Goal: Book appointment/travel/reservation

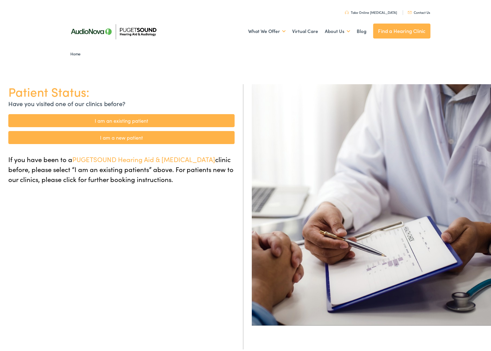
click at [137, 117] on link "I am an existing patient" at bounding box center [121, 119] width 226 height 13
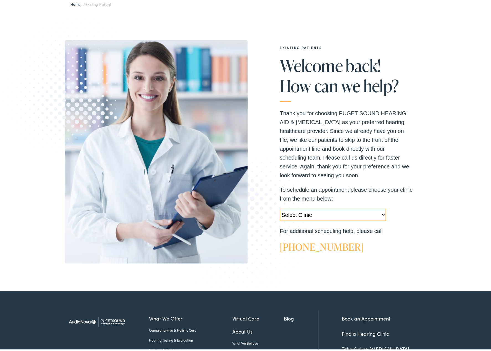
scroll to position [83, 0]
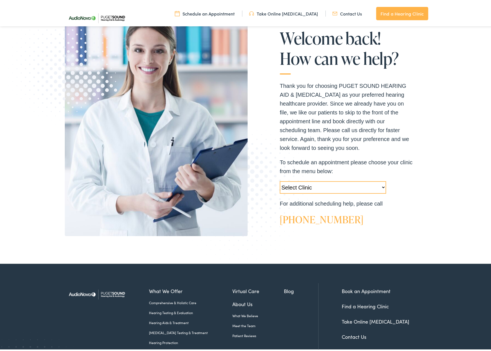
click at [362, 187] on select "Select Clinic Tukwila-WA-AudioNova 14900 Interurban Ave S #185 Tacoma-WA-AudioN…" at bounding box center [333, 186] width 106 height 12
select select "https://pshearing.alpacaaudiology.com/locations/lacey-wa/"
click at [280, 180] on select "Select Clinic Tukwila-WA-AudioNova 14900 Interurban Ave S #185 Tacoma-WA-AudioN…" at bounding box center [333, 186] width 106 height 12
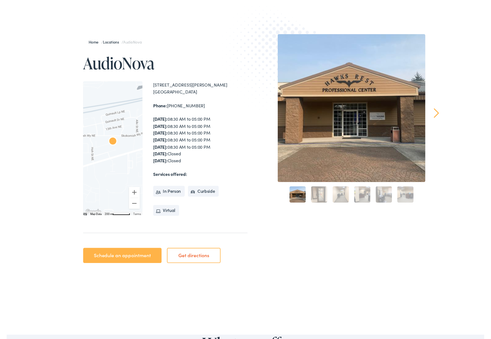
scroll to position [55, 0]
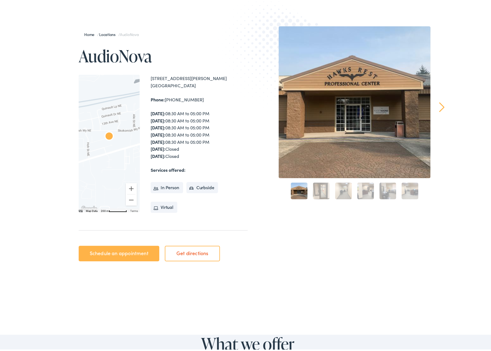
drag, startPoint x: 425, startPoint y: 5, endPoint x: 263, endPoint y: 24, distance: 163.0
click at [263, 24] on img at bounding box center [278, 55] width 121 height 133
click at [210, 42] on div "Home / Locations / AudioNova AudioNova ← Move left → Move right ↑ Move up ↓ Mov…" at bounding box center [156, 144] width 183 height 239
click at [128, 255] on link "Schedule an appointment" at bounding box center [119, 252] width 81 height 16
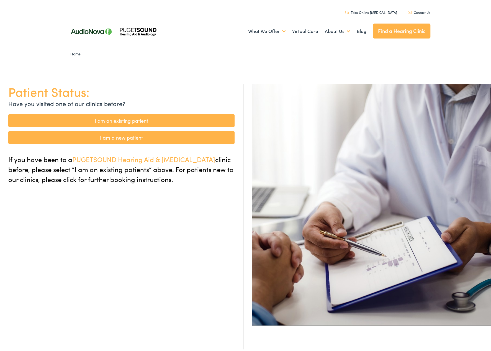
click at [156, 117] on link "I am an existing patient" at bounding box center [121, 119] width 226 height 13
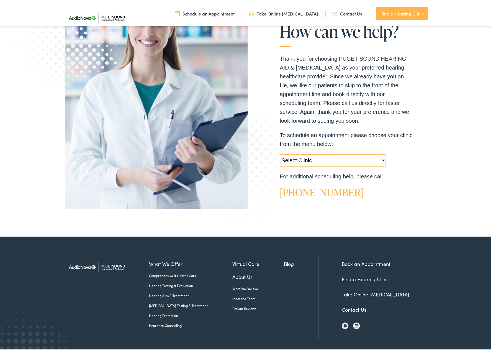
scroll to position [111, 0]
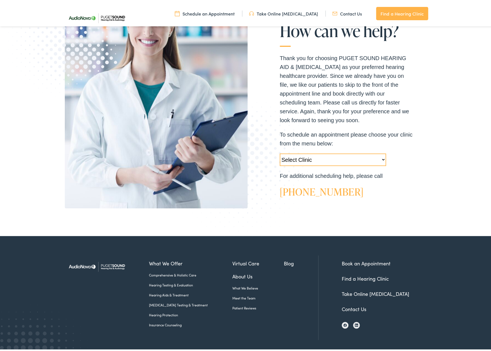
click at [384, 159] on select "Select Clinic Tukwila-WA-AudioNova 14900 Interurban Ave S #185 Tacoma-WA-AudioN…" at bounding box center [333, 158] width 106 height 12
select select "https://pshearing.alpacaaudiology.com/locations/lacey-wa/"
click at [280, 152] on select "Select Clinic Tukwila-WA-AudioNova 14900 Interurban Ave S #185 Tacoma-WA-AudioN…" at bounding box center [333, 158] width 106 height 12
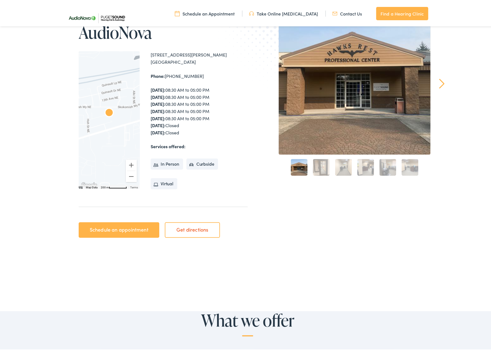
scroll to position [111, 0]
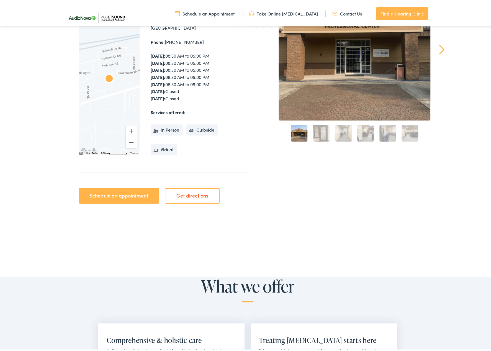
click at [106, 193] on link "Schedule an appointment" at bounding box center [119, 195] width 81 height 16
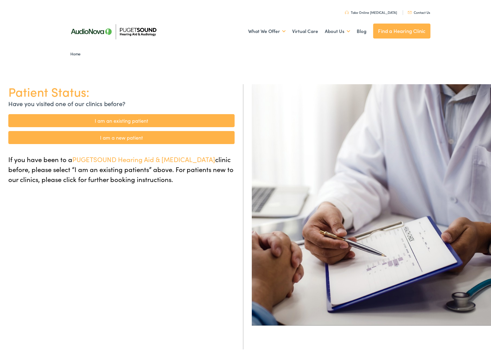
click at [150, 122] on link "I am an existing patient" at bounding box center [121, 119] width 226 height 13
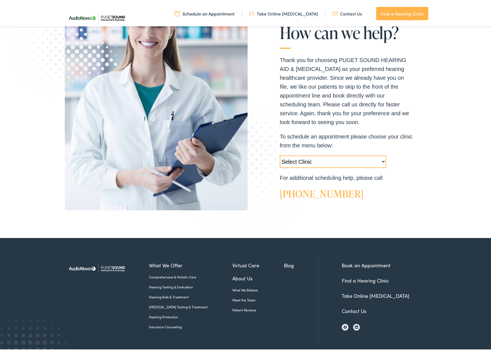
scroll to position [111, 0]
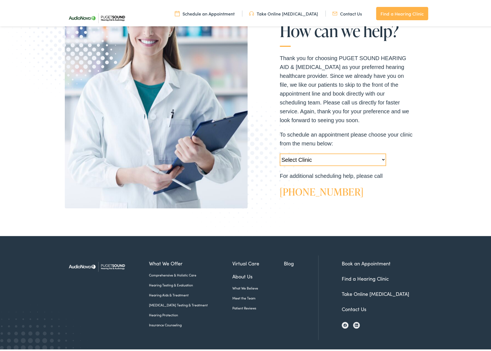
click at [351, 162] on select "Select Clinic Tukwila-WA-AudioNova 14900 Interurban Ave S #185 Tacoma-WA-AudioN…" at bounding box center [333, 158] width 106 height 12
select select "https://pshearing.alpacaaudiology.com/locations/lacey-wa/"
click at [280, 152] on select "Select Clinic Tukwila-WA-AudioNova 14900 Interurban Ave S #185 Tacoma-WA-AudioN…" at bounding box center [333, 158] width 106 height 12
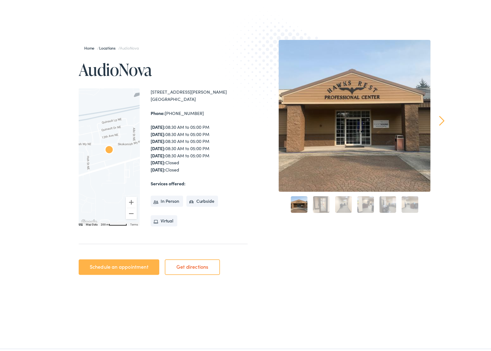
scroll to position [83, 0]
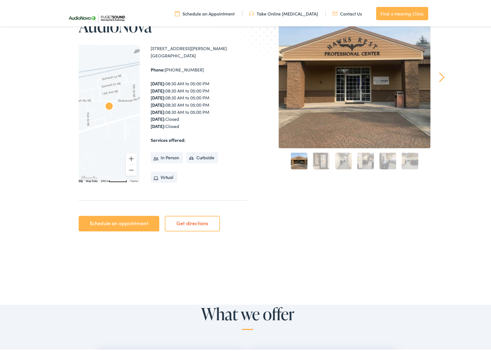
click at [132, 223] on link "Schedule an appointment" at bounding box center [119, 223] width 81 height 16
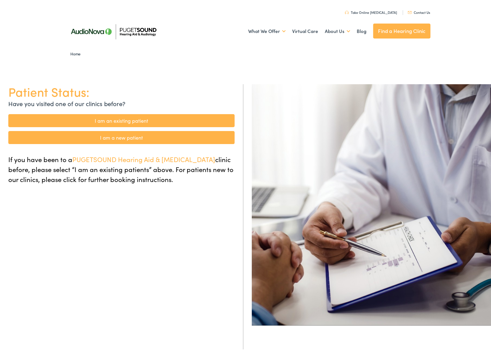
click at [150, 120] on link "I am an existing patient" at bounding box center [121, 119] width 226 height 13
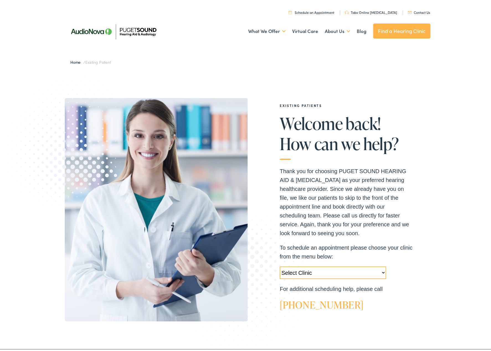
click at [328, 266] on select "Select Clinic [GEOGRAPHIC_DATA]-[GEOGRAPHIC_DATA]-AudioNova [STREET_ADDRESS]-Au…" at bounding box center [333, 271] width 106 height 12
select select "[URL][DOMAIN_NAME]"
click at [280, 265] on select "Select Clinic [GEOGRAPHIC_DATA]-[GEOGRAPHIC_DATA]-AudioNova [STREET_ADDRESS]-Au…" at bounding box center [333, 271] width 106 height 12
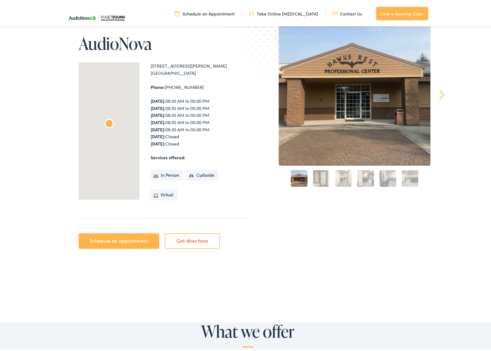
scroll to position [83, 0]
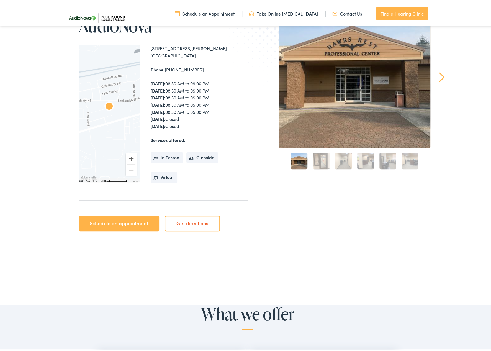
click at [106, 221] on link "Schedule an appointment" at bounding box center [119, 223] width 81 height 16
